Goal: Find specific page/section: Find specific page/section

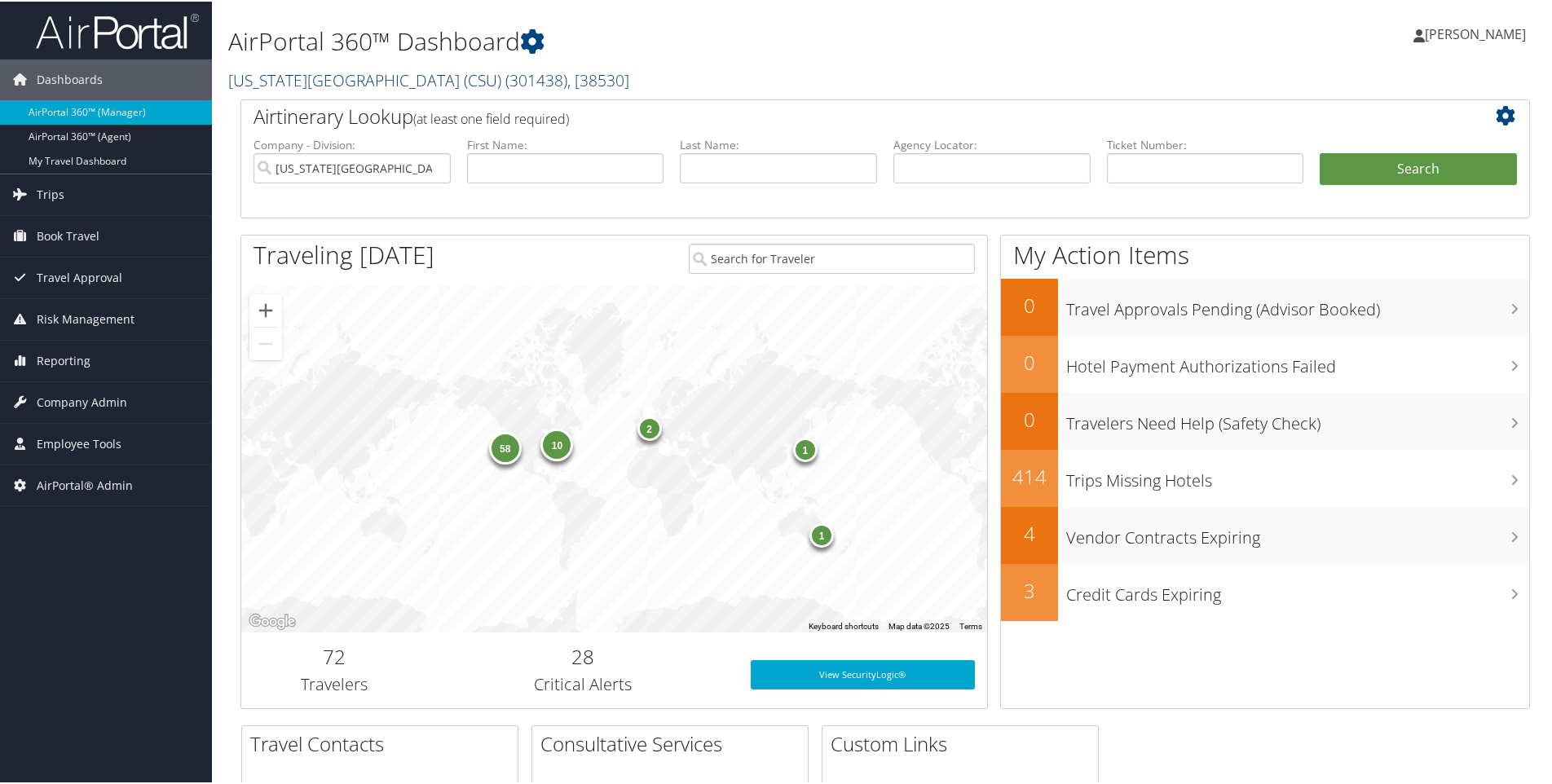
click at [249, 78] on link "California State University (CSU) ( 301438 ) , [ 38530 ]" at bounding box center [429, 79] width 401 height 22
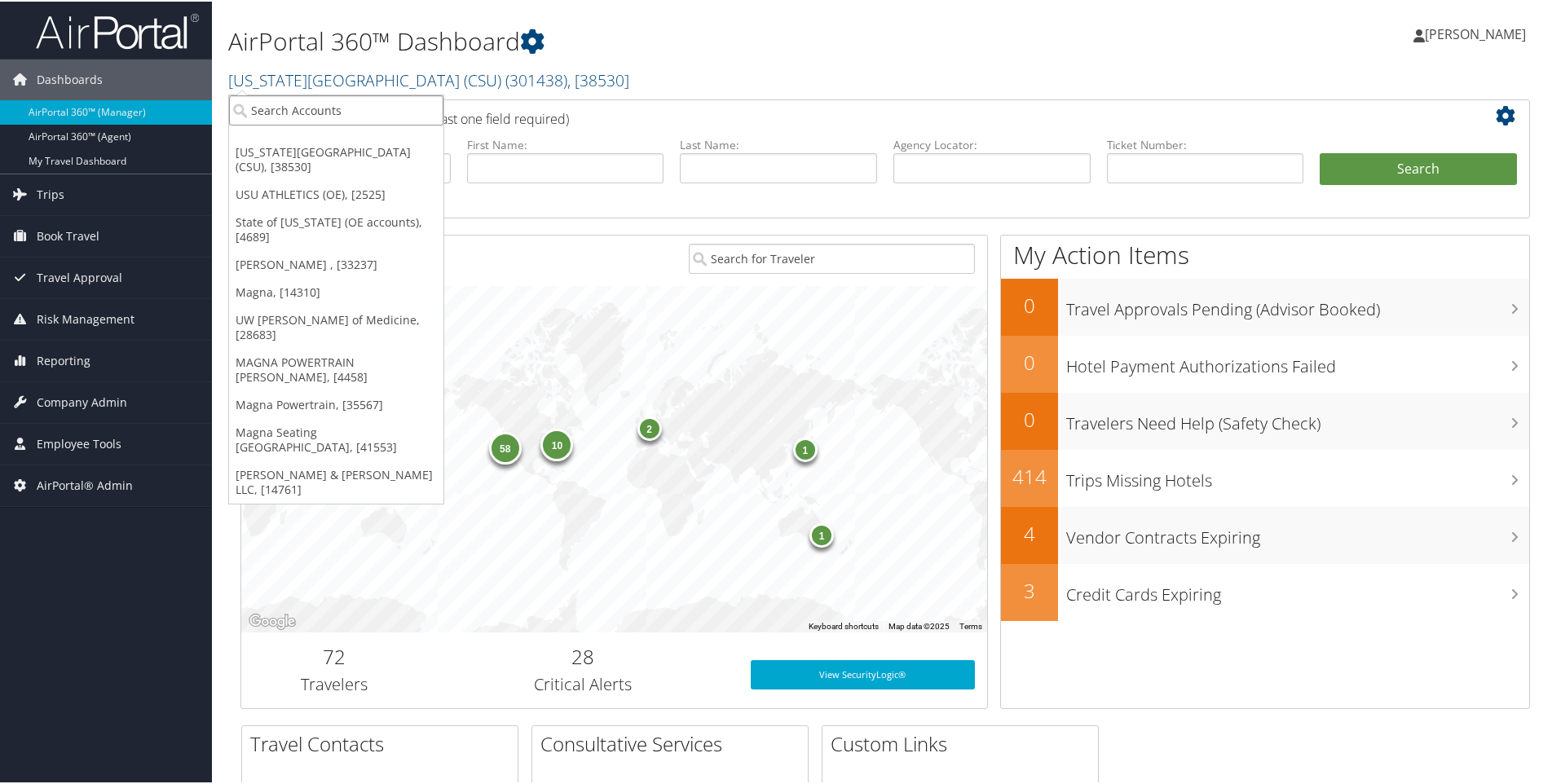
click at [268, 110] on input "search" at bounding box center [336, 108] width 214 height 30
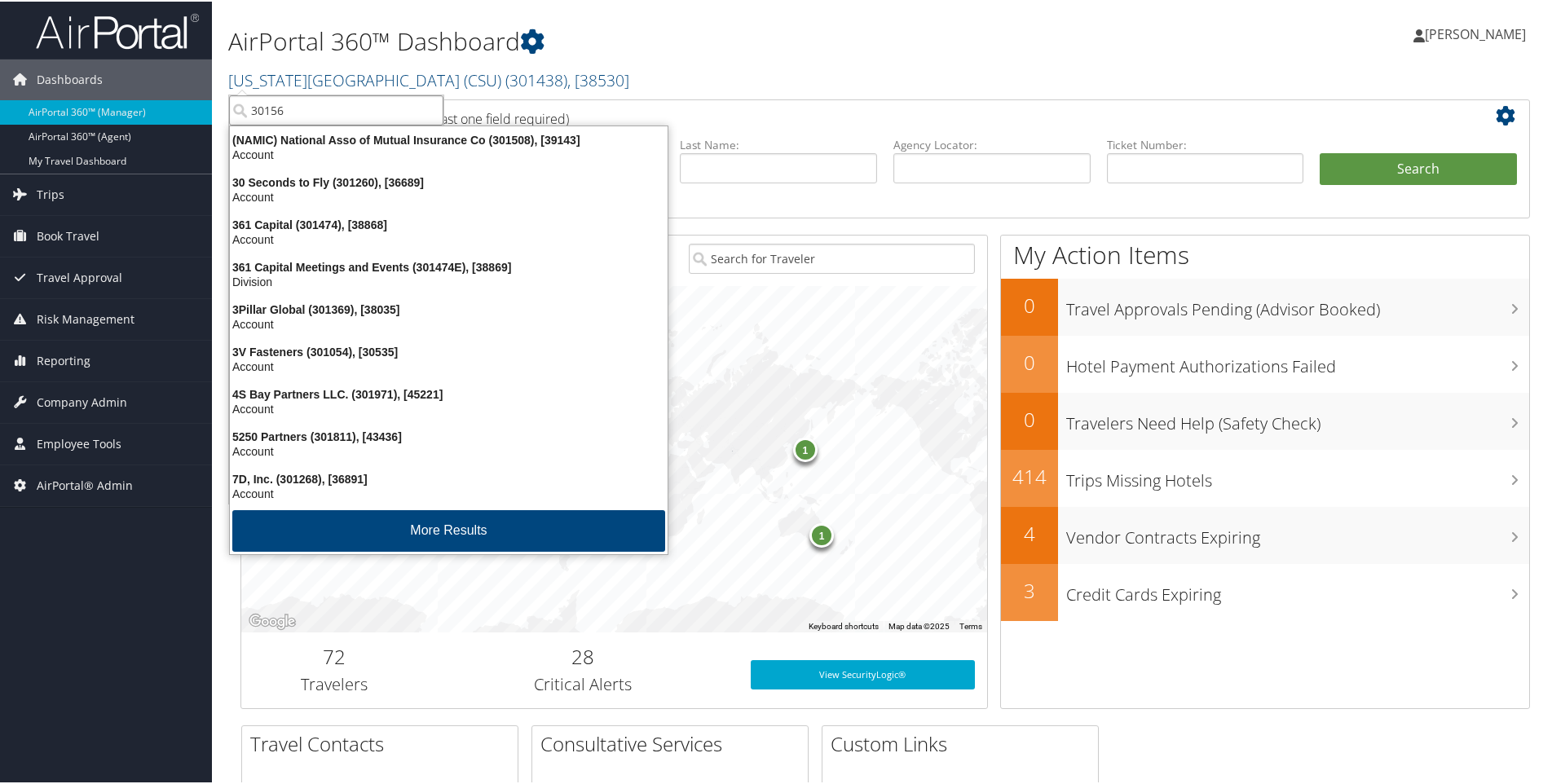
type input "301563"
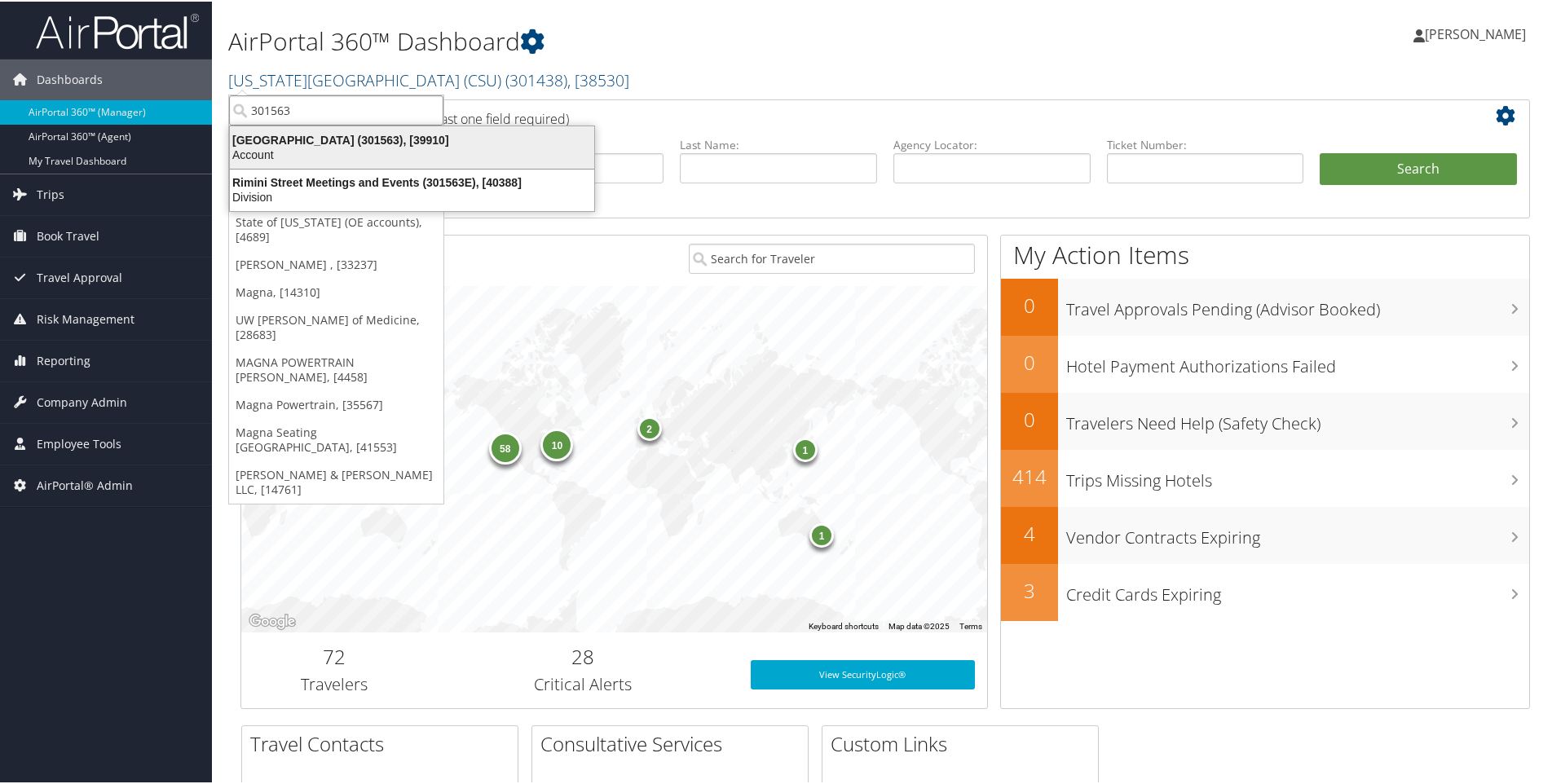
click at [326, 144] on div "Rimini Street (301563), [39910]" at bounding box center [411, 138] width 384 height 15
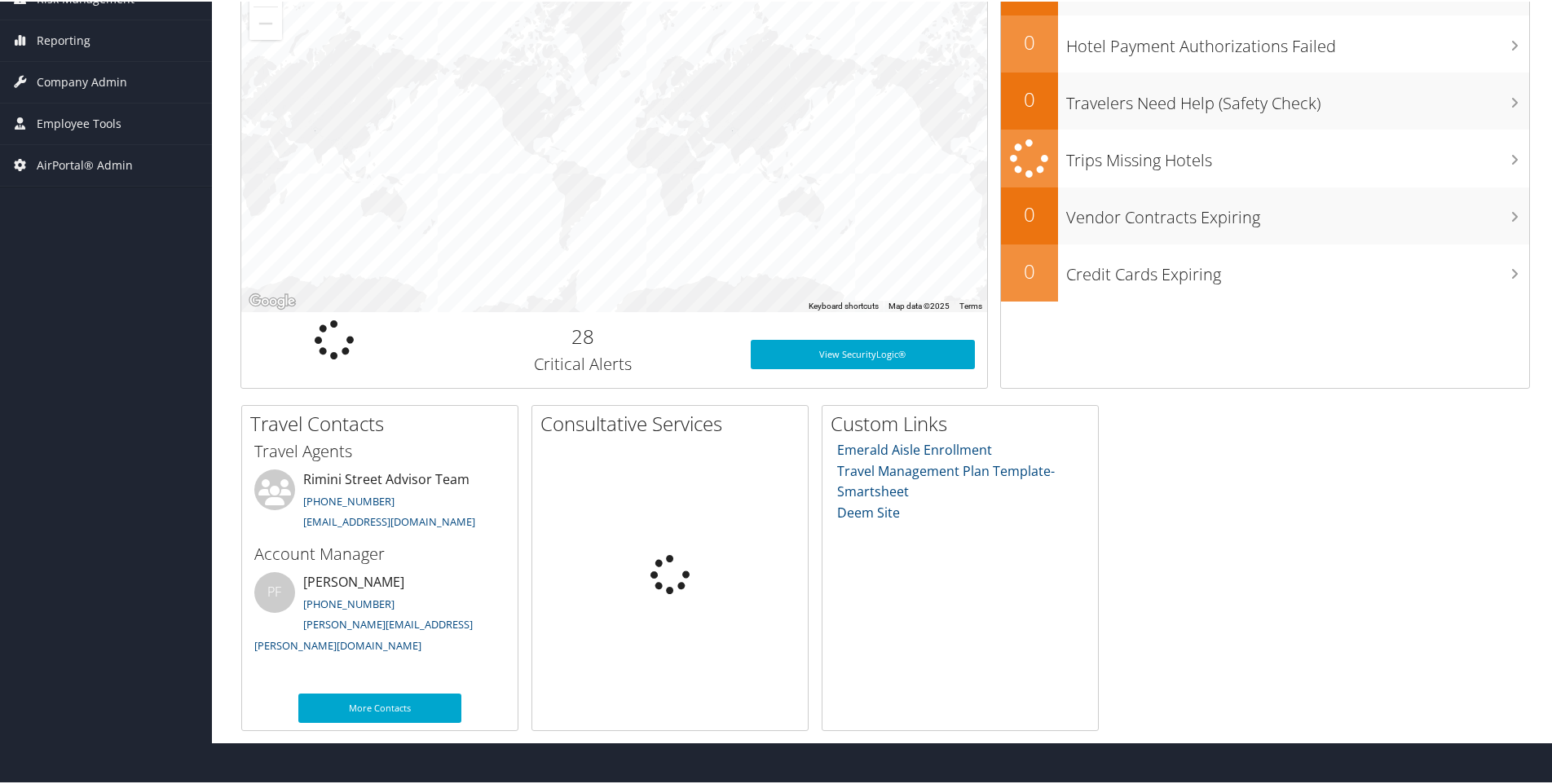
scroll to position [280, 0]
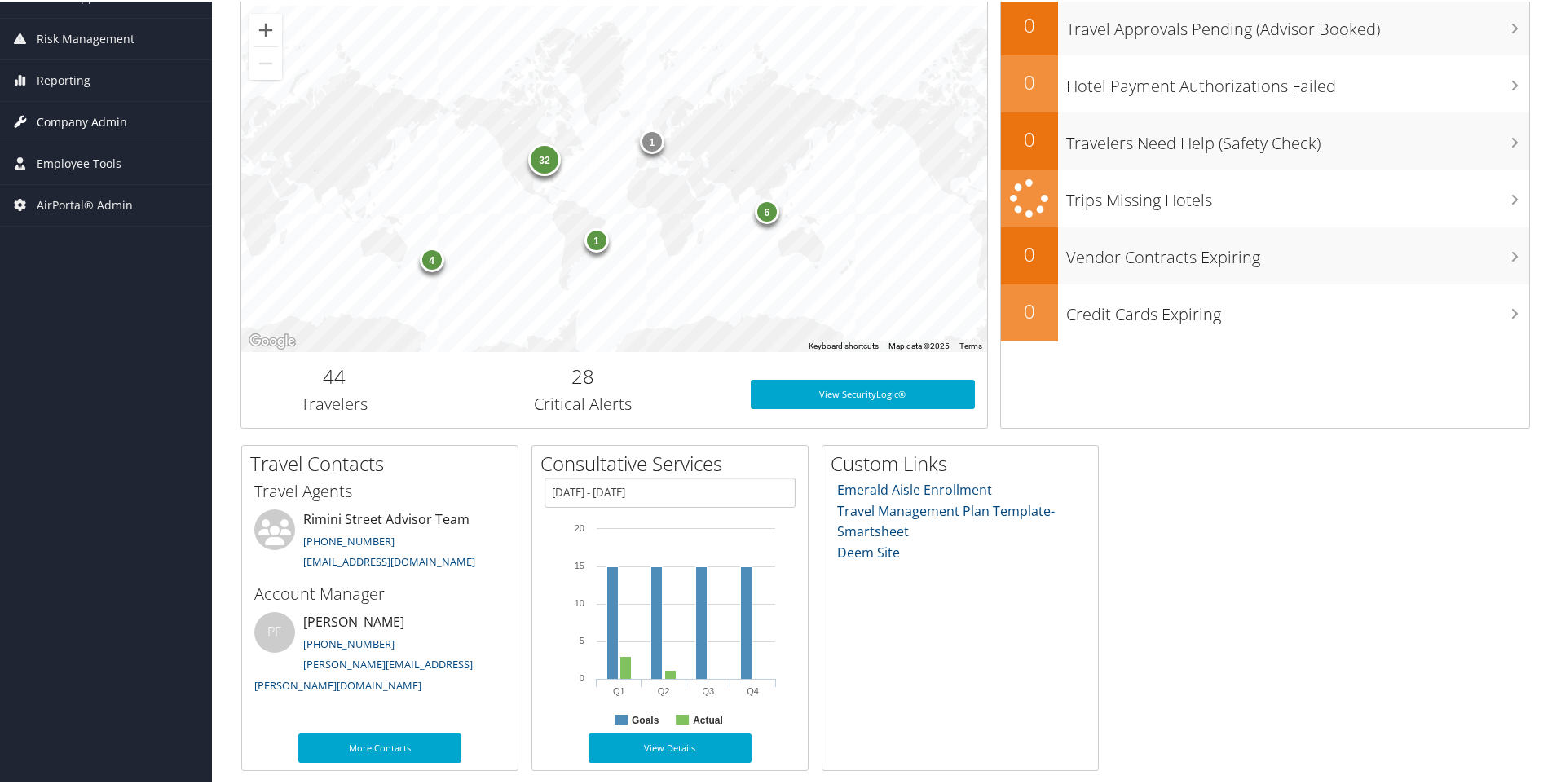
click at [46, 114] on span "Company Admin" at bounding box center [82, 120] width 91 height 40
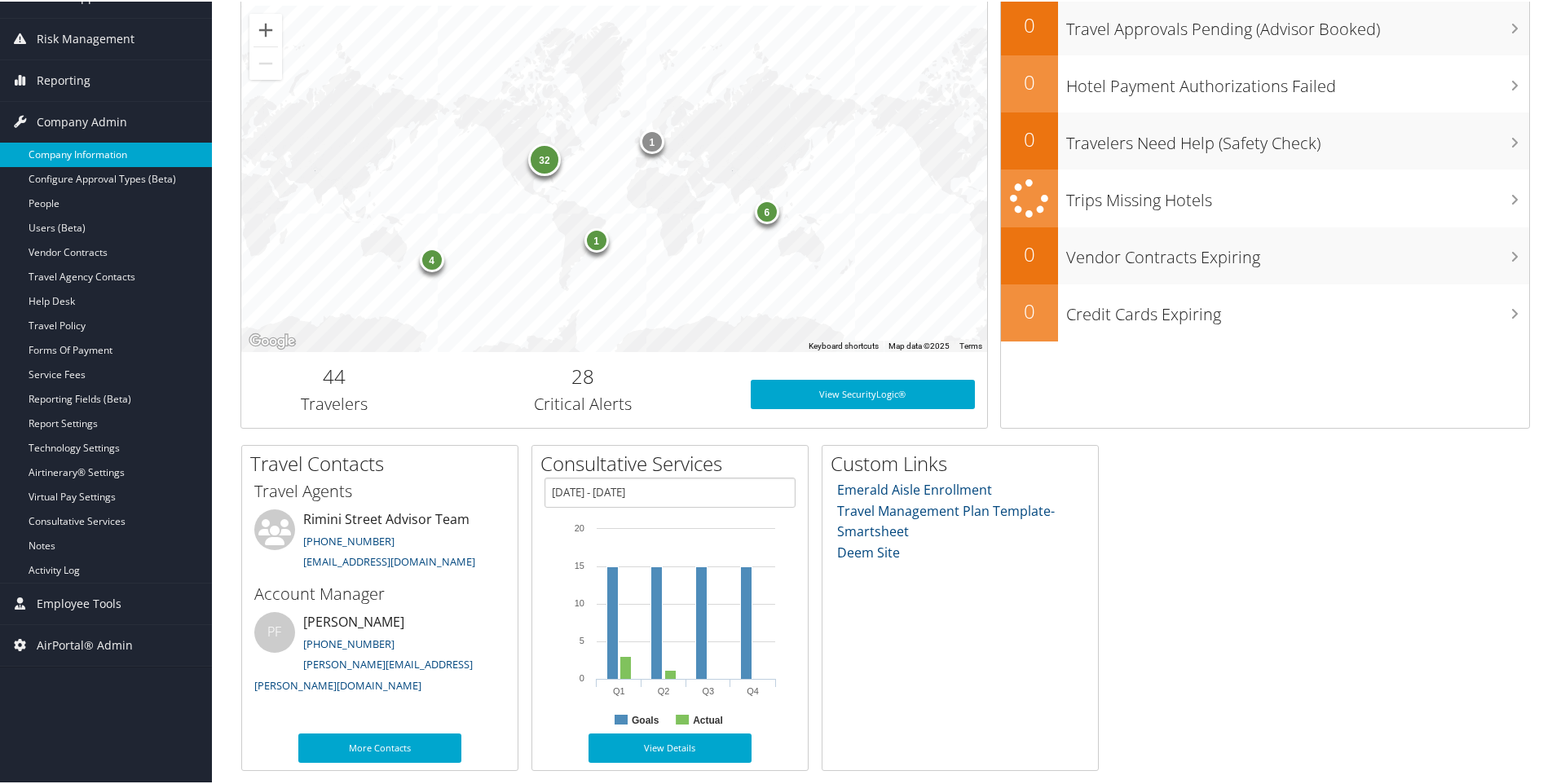
click at [50, 153] on link "Company Information" at bounding box center [105, 153] width 212 height 25
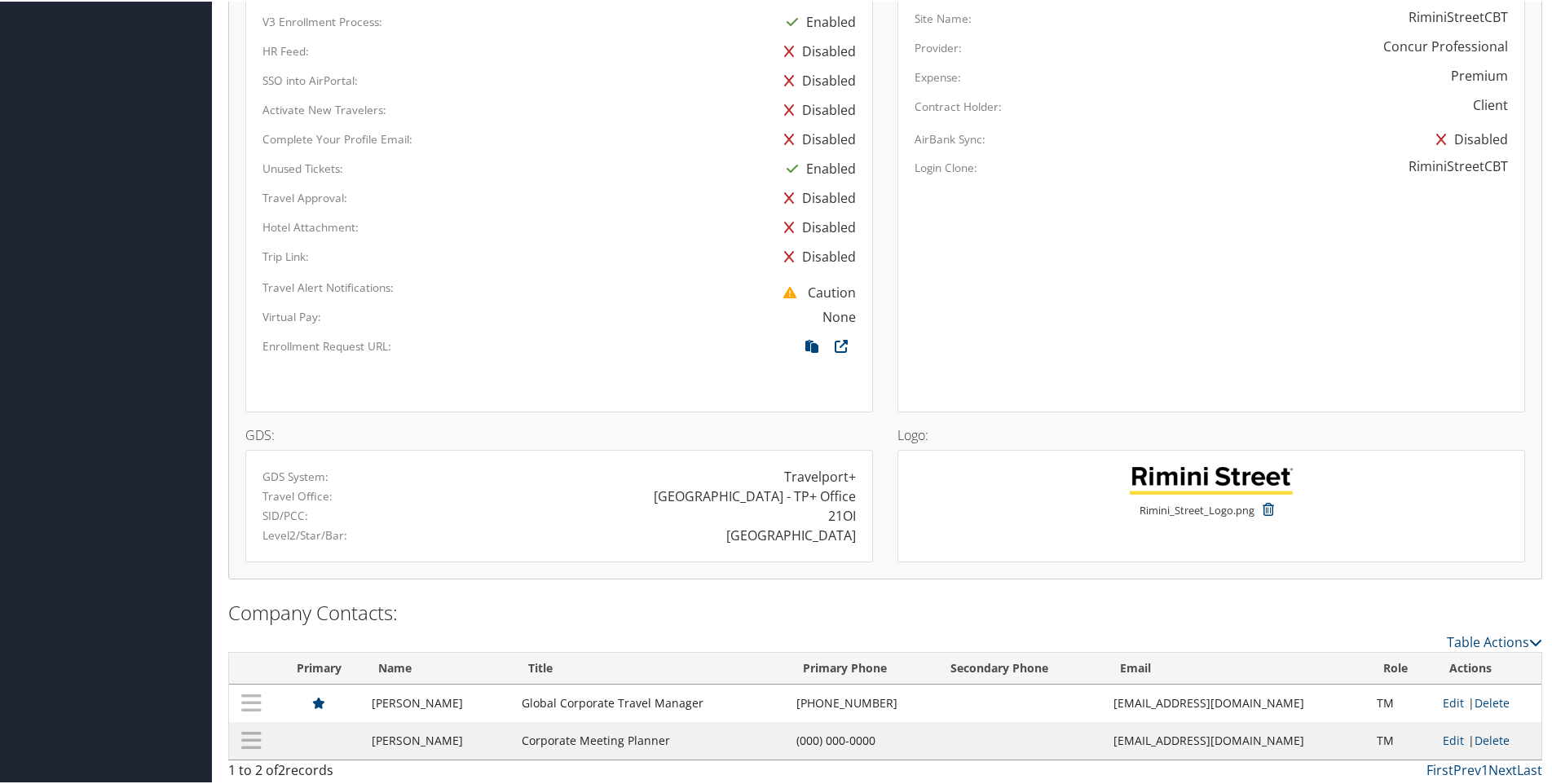
scroll to position [1060, 0]
